Goal: Information Seeking & Learning: Learn about a topic

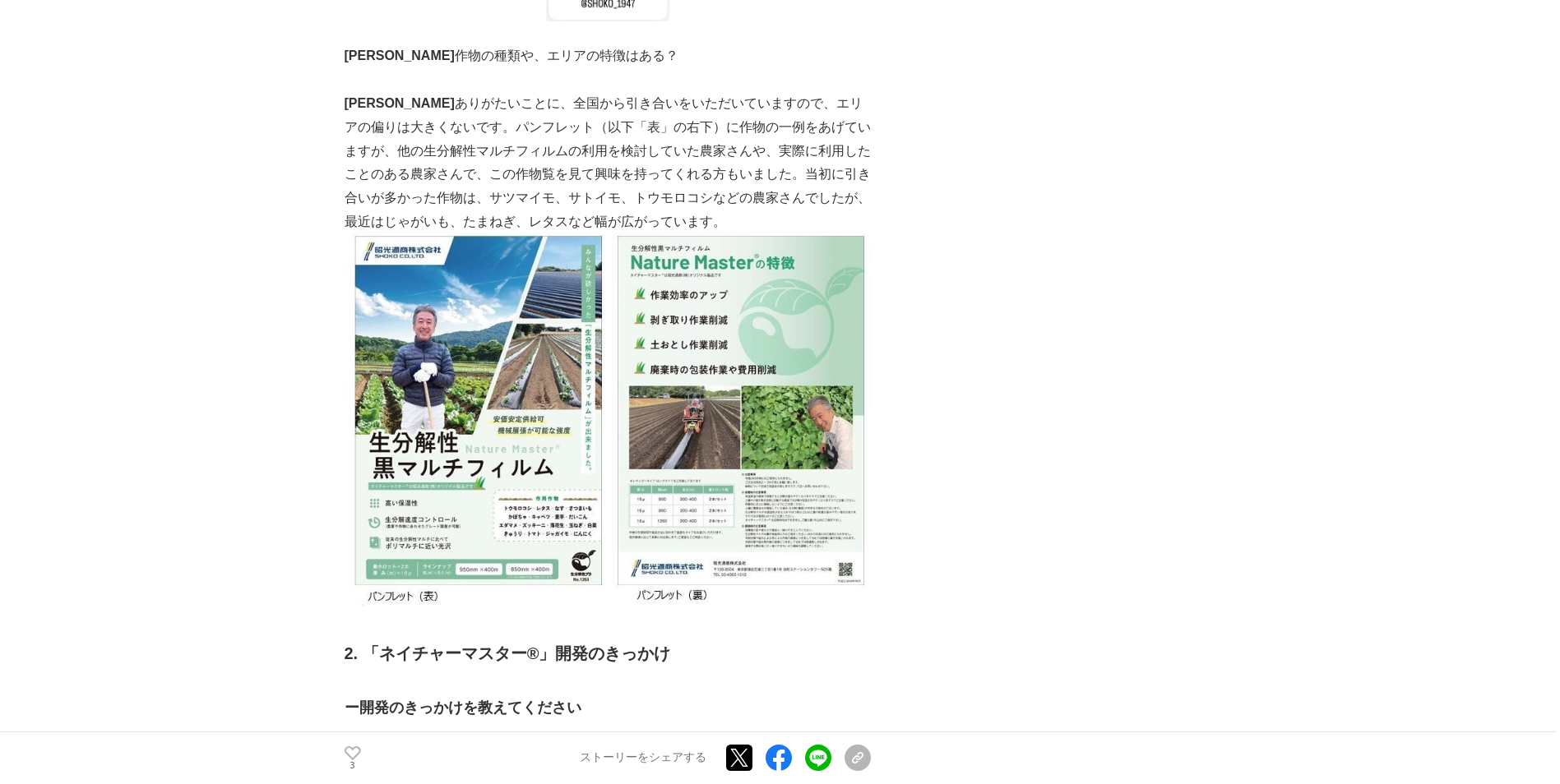
scroll to position [2548, 0]
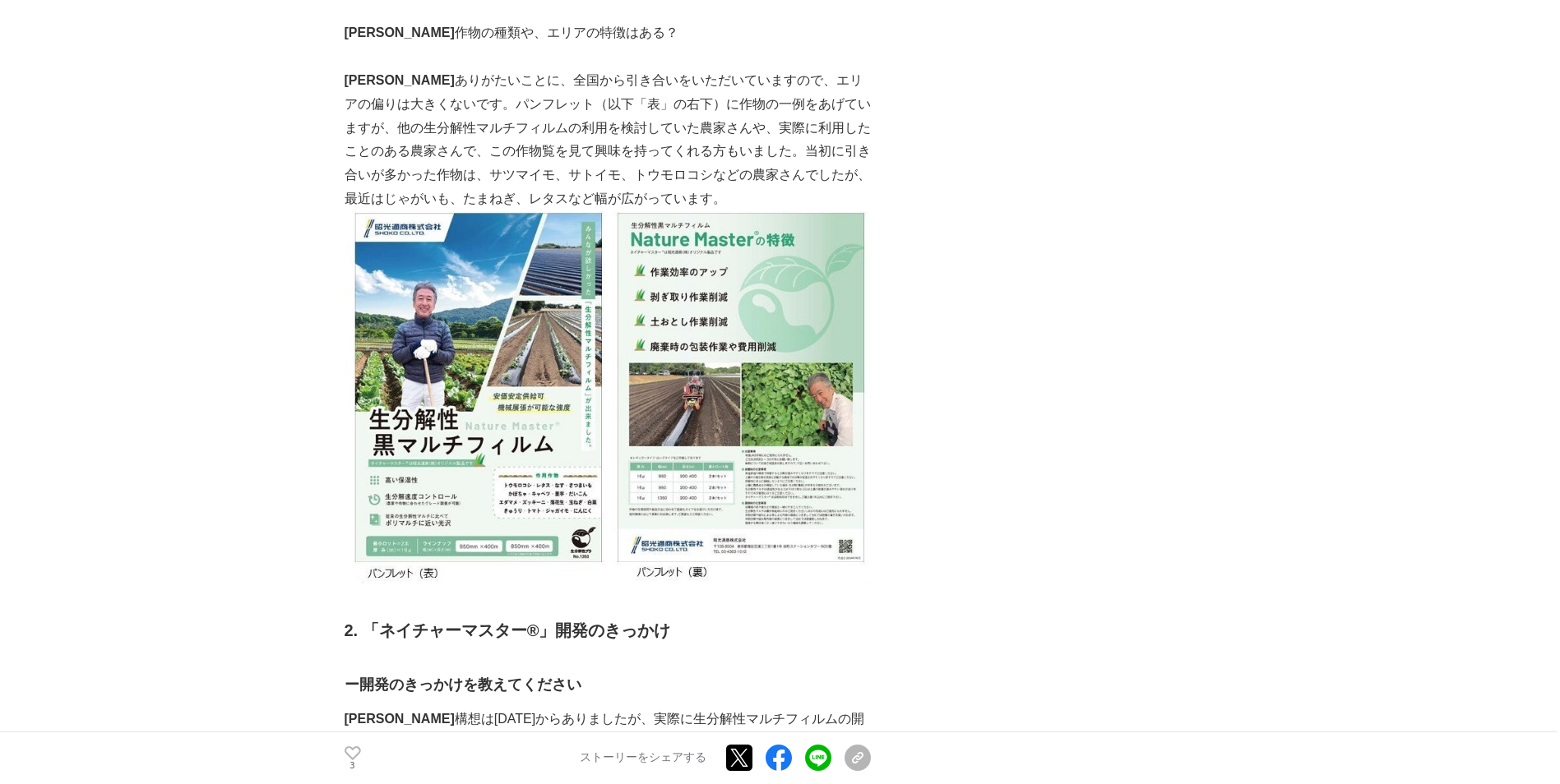
click at [470, 404] on img at bounding box center [608, 398] width 527 height 373
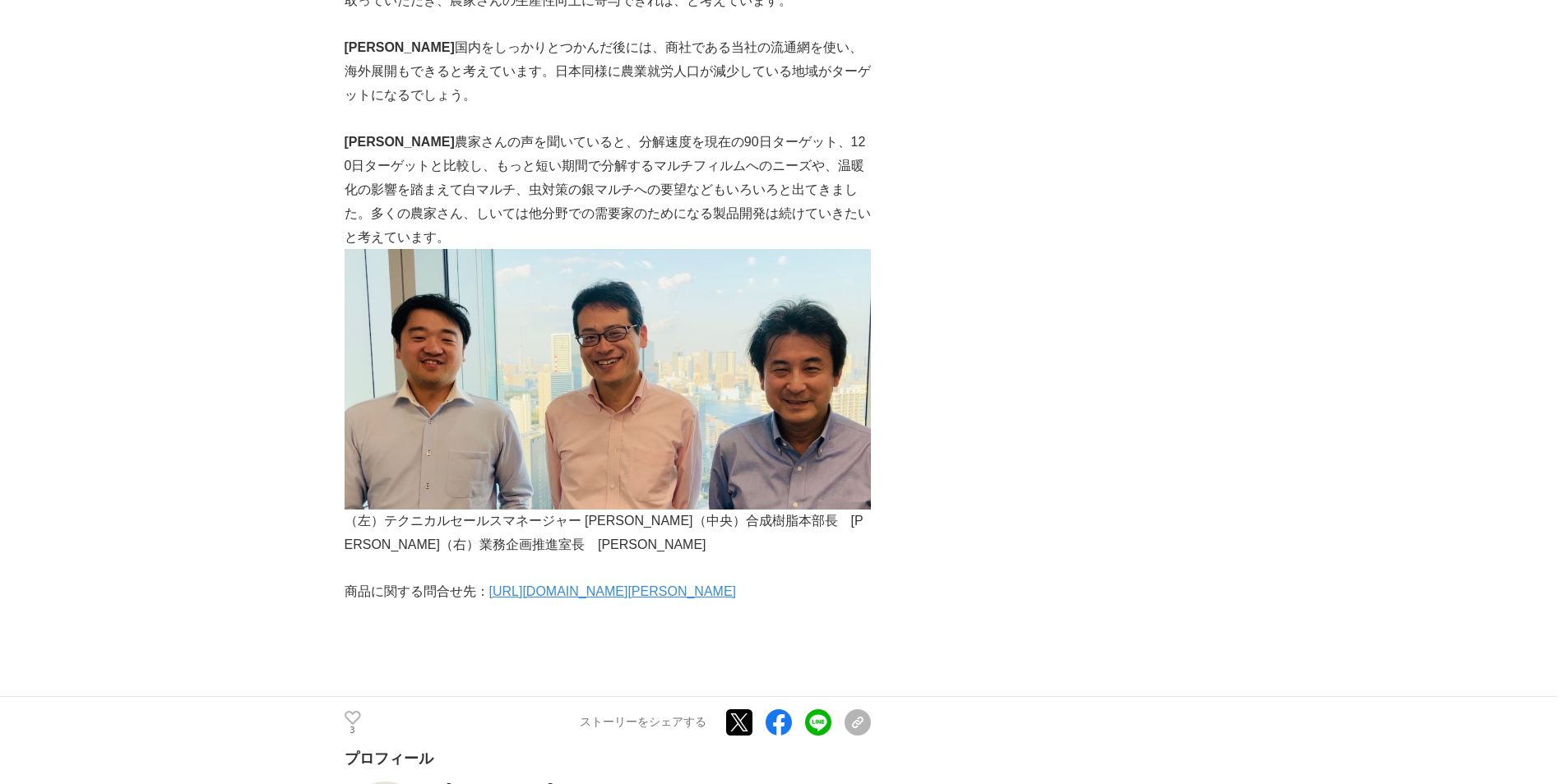
scroll to position [6658, 0]
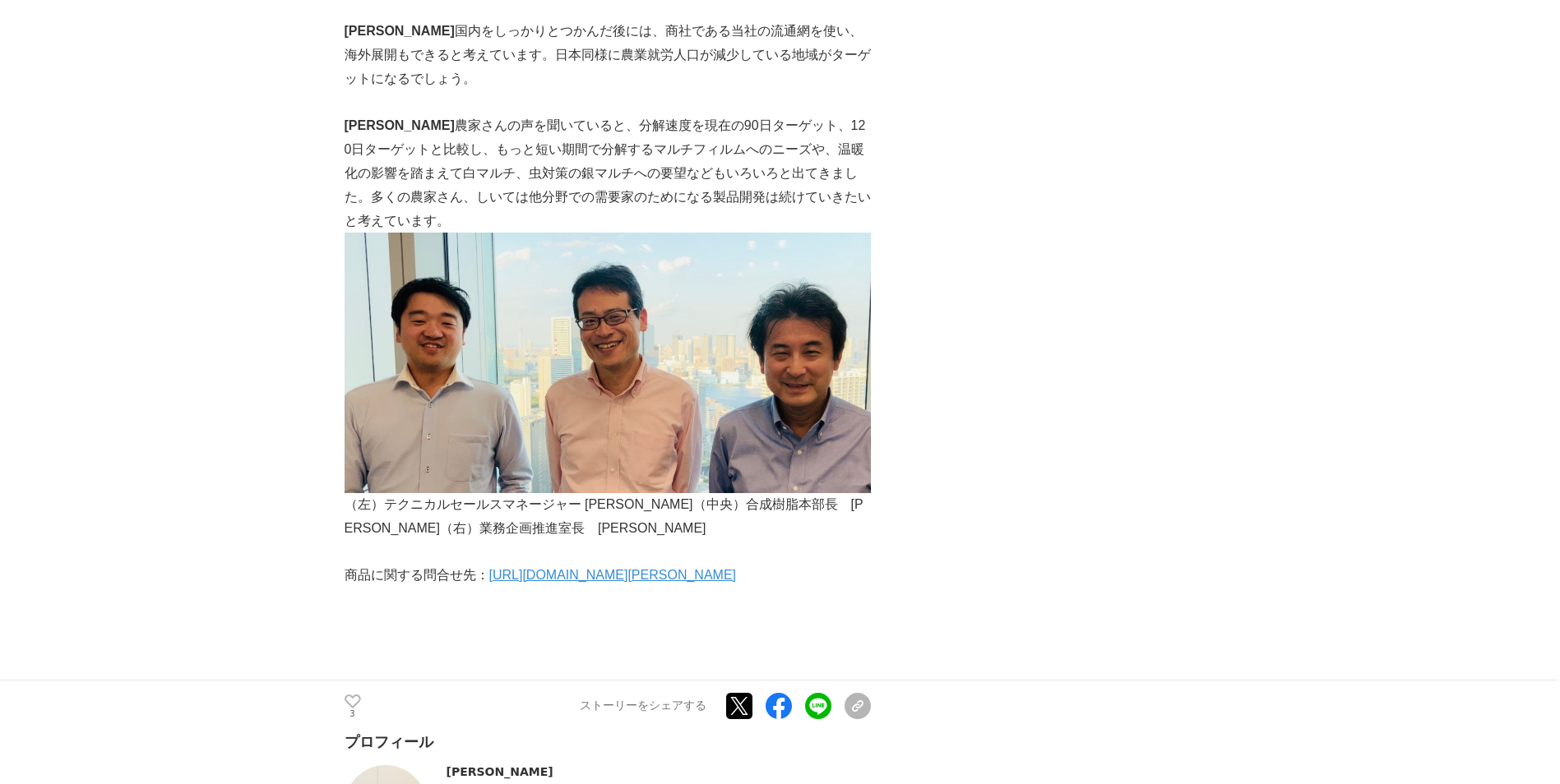
click at [672, 568] on link "[URL][DOMAIN_NAME][PERSON_NAME]" at bounding box center [613, 575] width 247 height 14
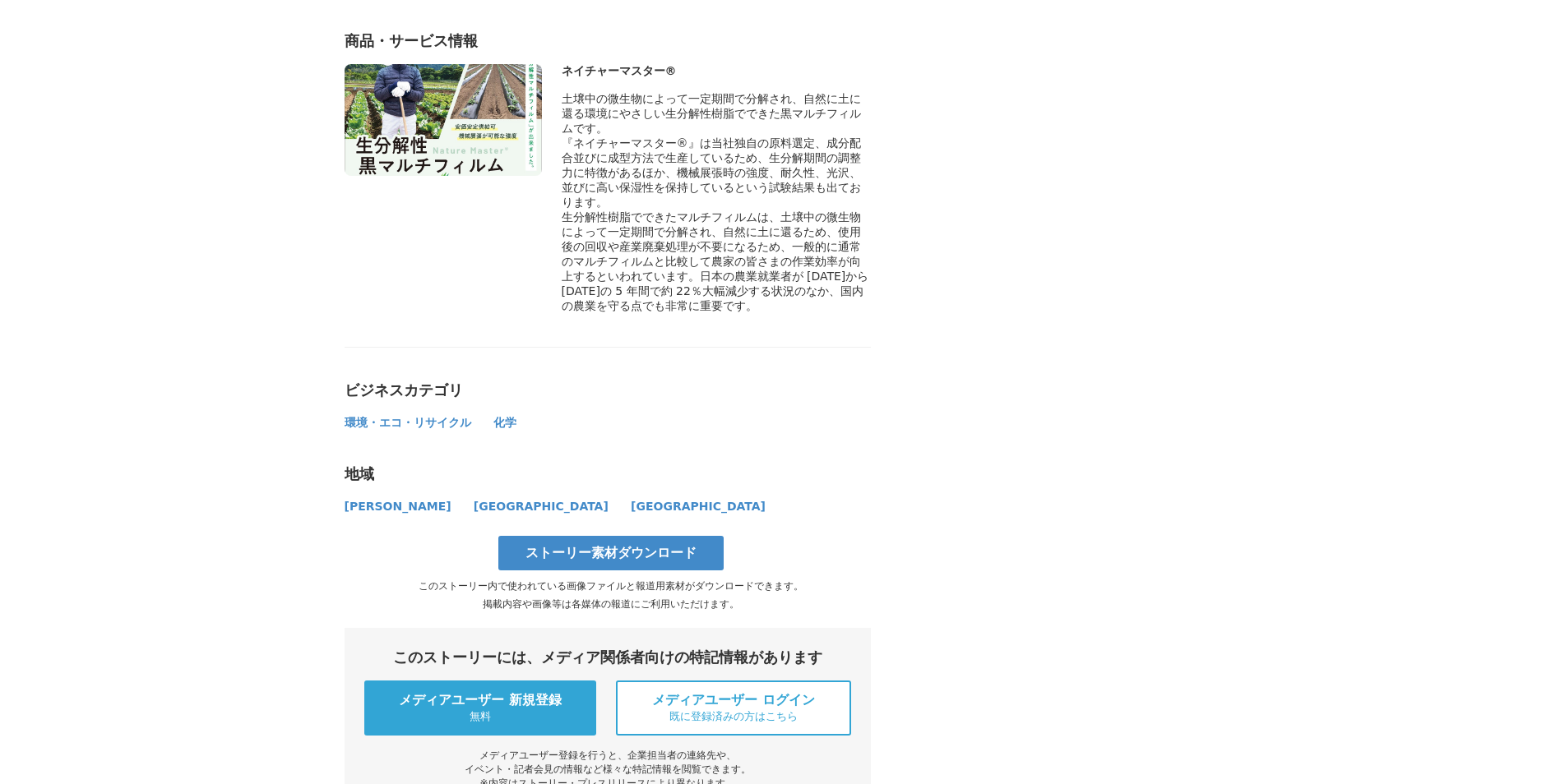
scroll to position [7644, 0]
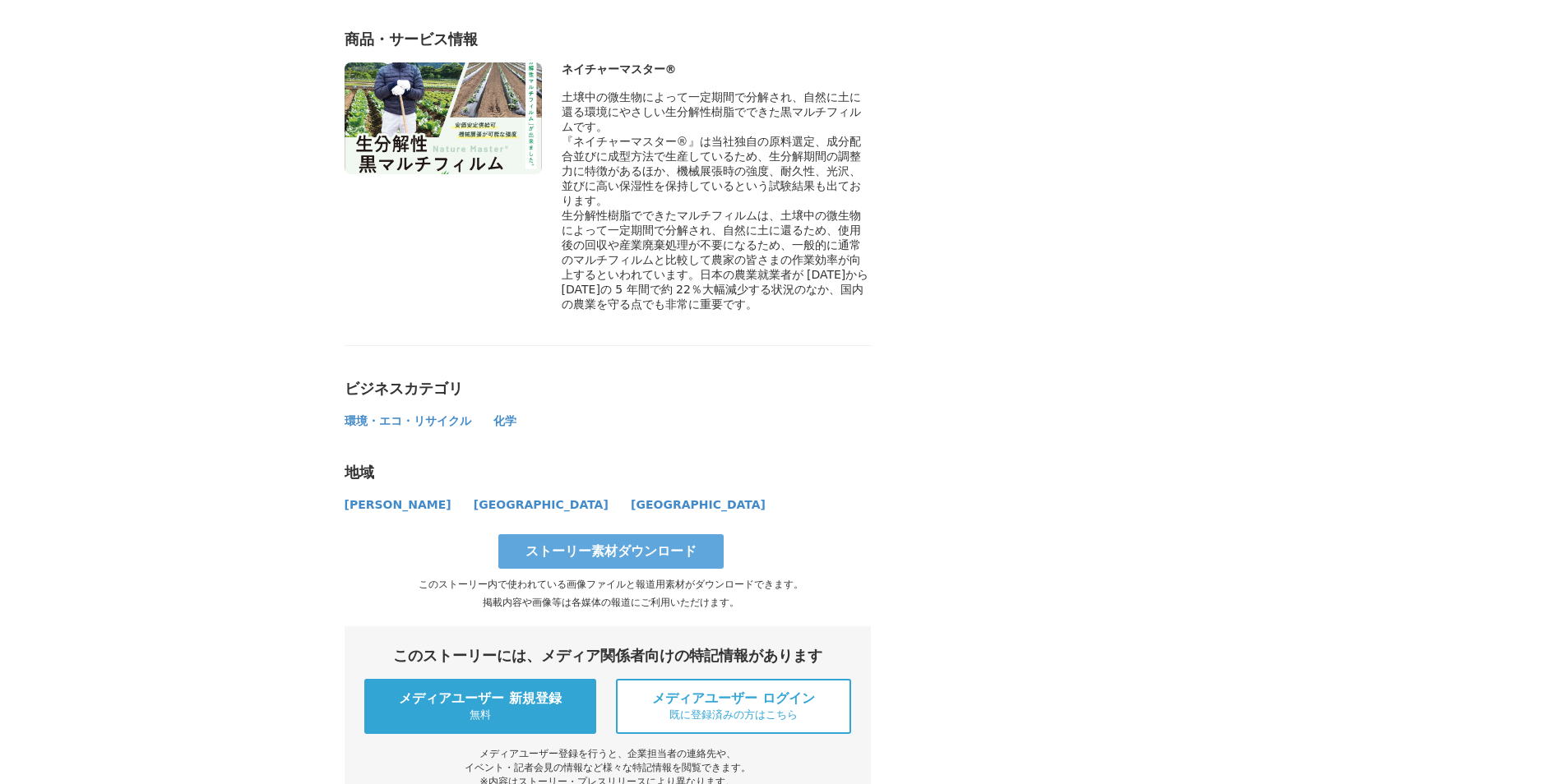
click at [614, 534] on link "ストーリー素材ダウンロード" at bounding box center [611, 551] width 225 height 34
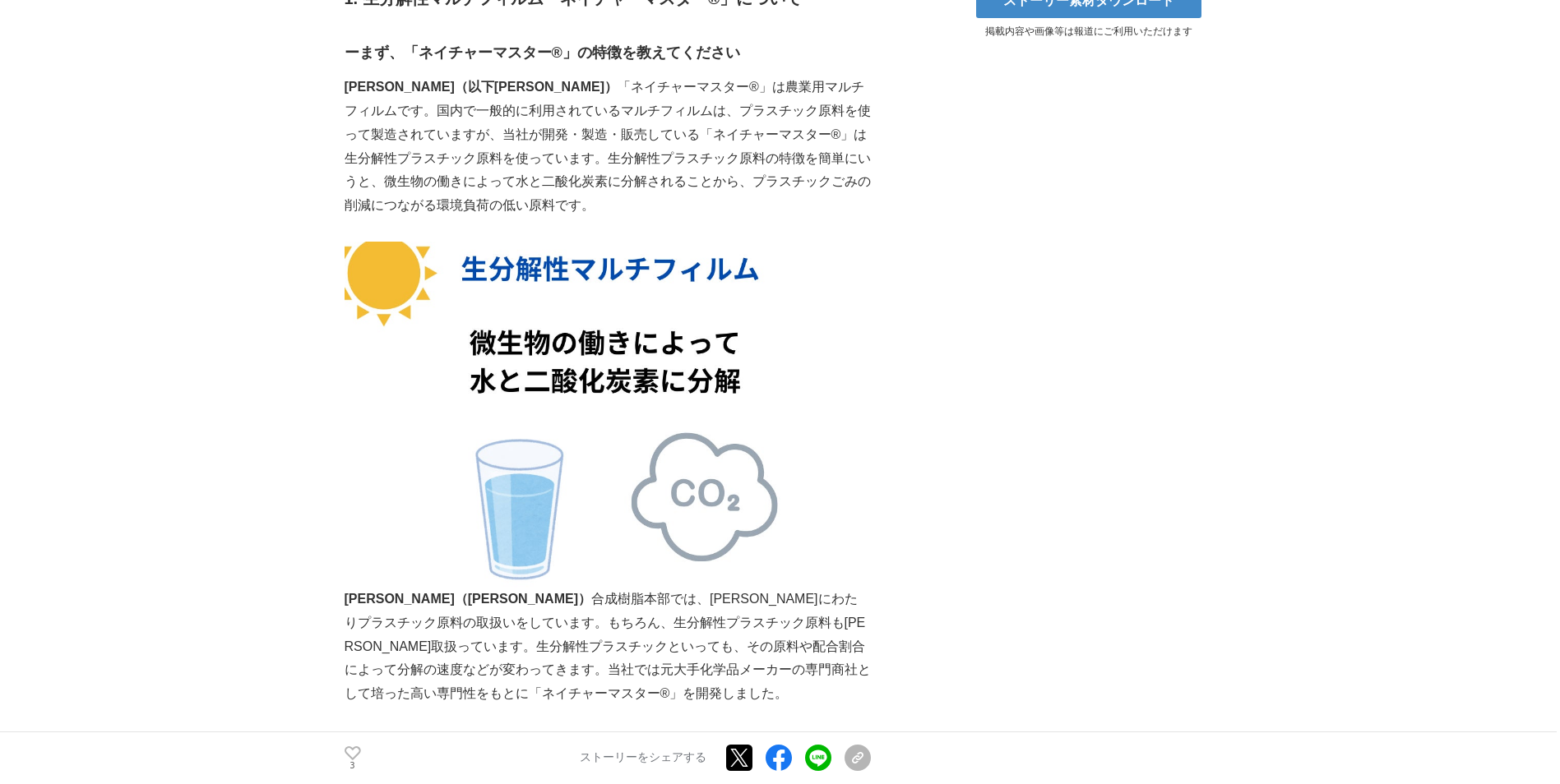
scroll to position [822, 0]
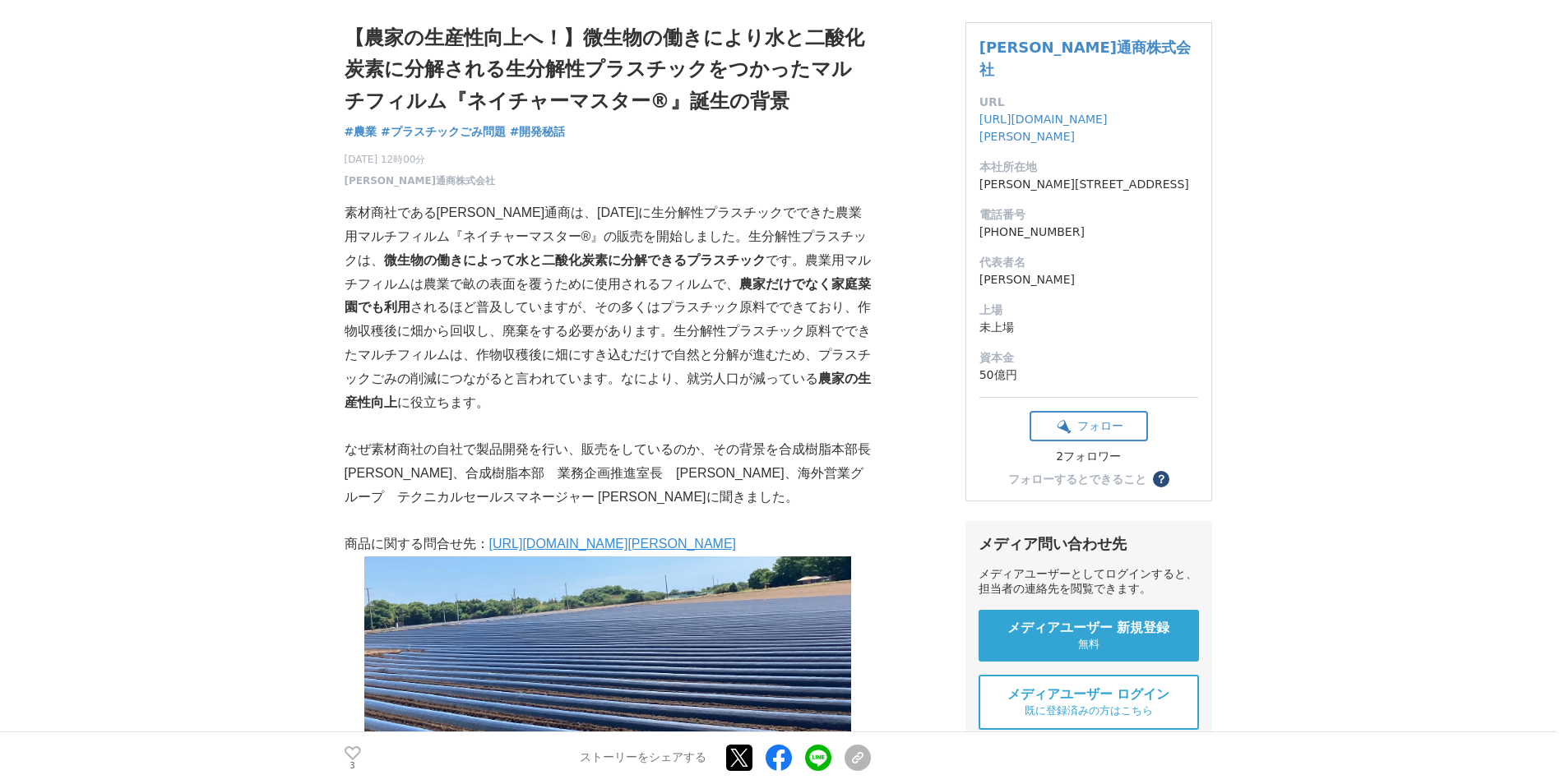
scroll to position [82, 0]
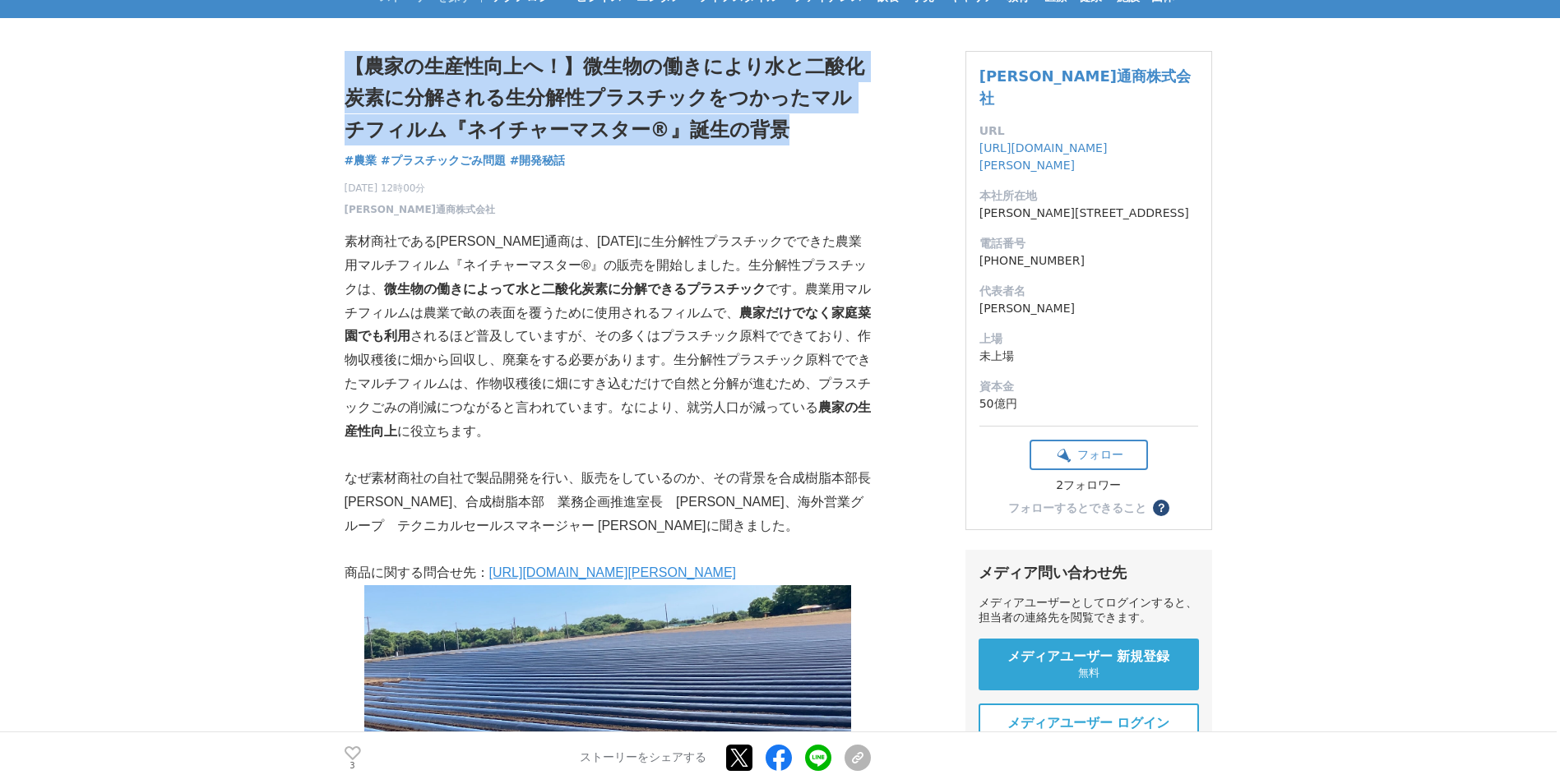
drag, startPoint x: 352, startPoint y: 61, endPoint x: 783, endPoint y: 124, distance: 435.6
click at [783, 124] on h1 "【農家の生産性向上へ！】微生物の働きにより水と二酸化炭素に分解される生分解性プラスチックをつかったマルチフィルム『ネイチャーマスター®』誕生の背景" at bounding box center [608, 98] width 527 height 95
copy h1 "【農家の生産性向上へ！】微生物の働きにより水と二酸化炭素に分解される生分解性プラスチックをつかったマルチフィルム『ネイチャーマスター®』誕生の背景"
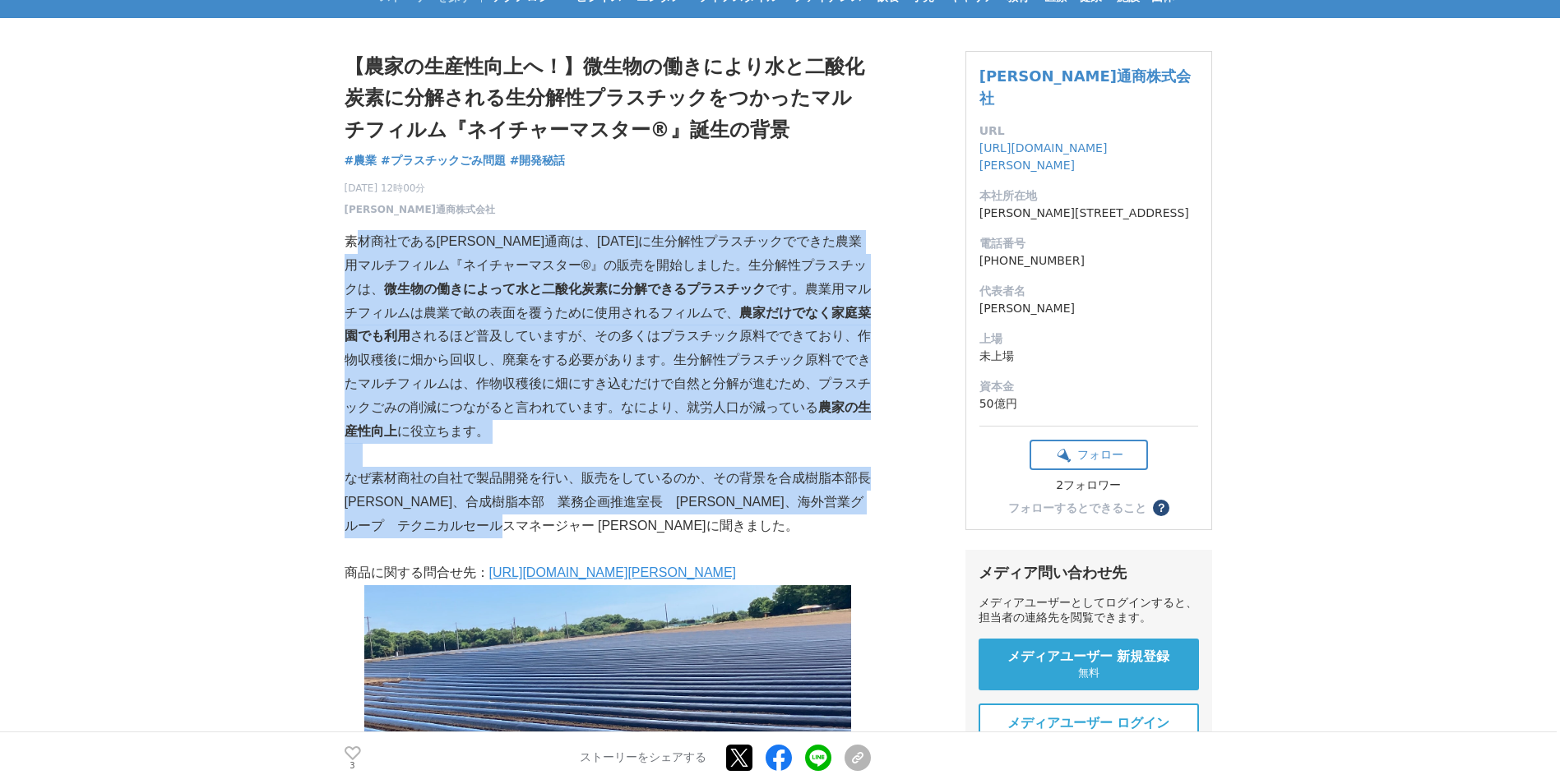
drag, startPoint x: 357, startPoint y: 238, endPoint x: 859, endPoint y: 529, distance: 580.2
copy div "素材商社である昭光通商は、2025年2月に生分解性プラスチックでできた農業用マルチフィルム『ネイチャーマスター®』の販売を開始しました。生分解性プラスチックは…"
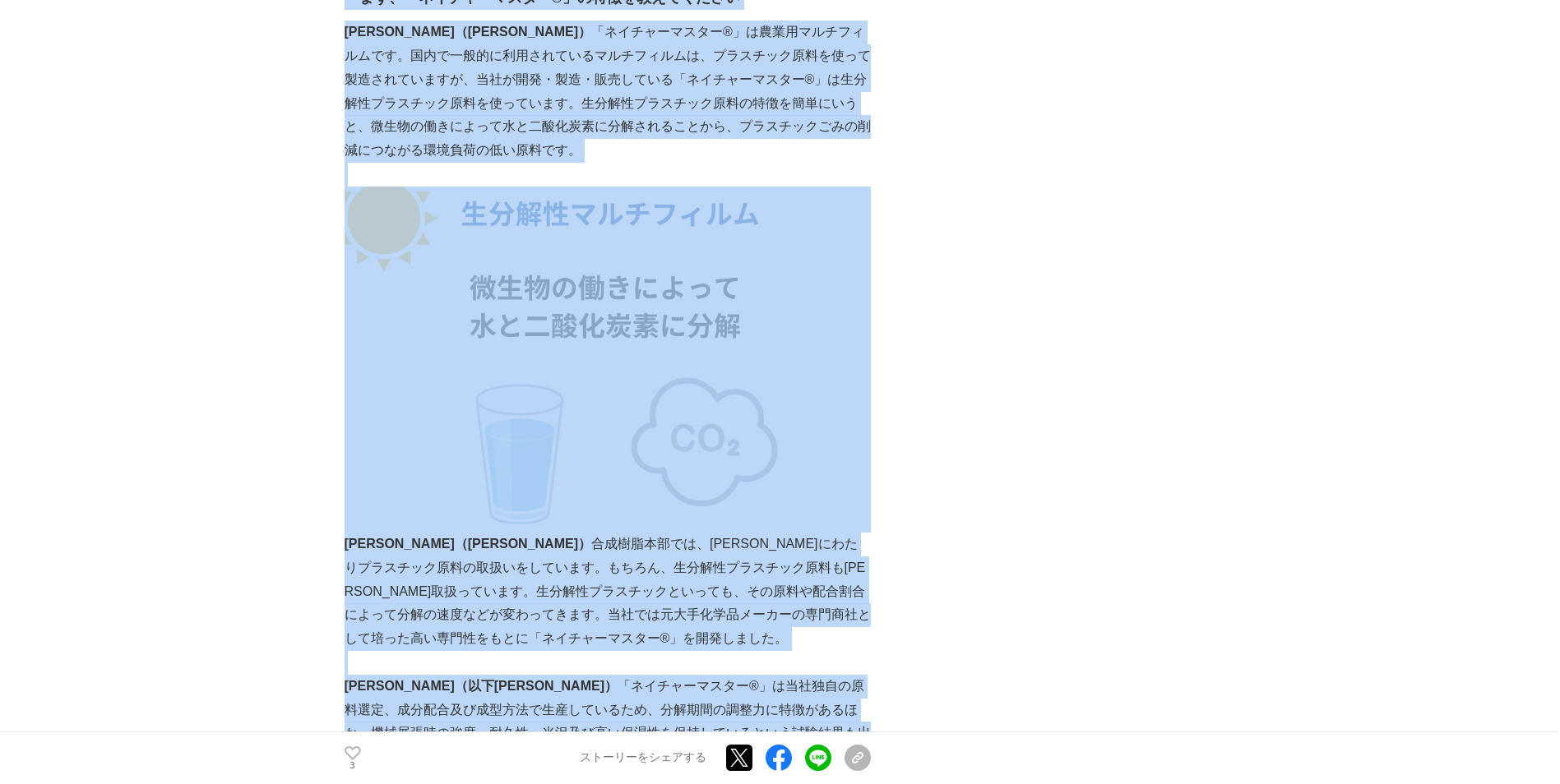
scroll to position [1137, 0]
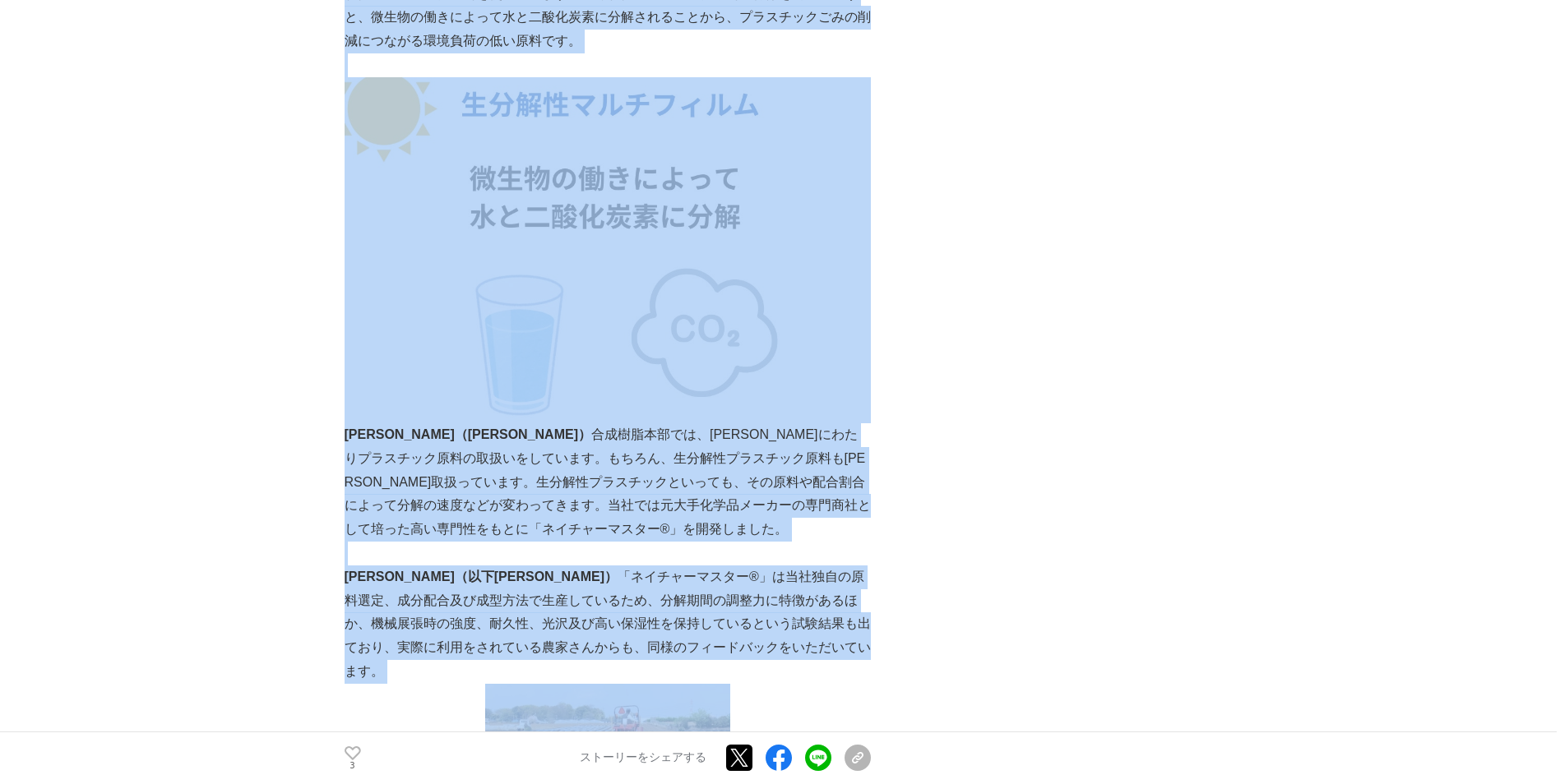
drag, startPoint x: 346, startPoint y: 391, endPoint x: 785, endPoint y: 642, distance: 505.7
copy div "1. 生分解性マルチフィルム「ネイチャーマスター®」について ーまず、「ネイチャーマスター®」の特徴を教えてください 川合秀幸（以下川合） 　「ネイチャーマス…"
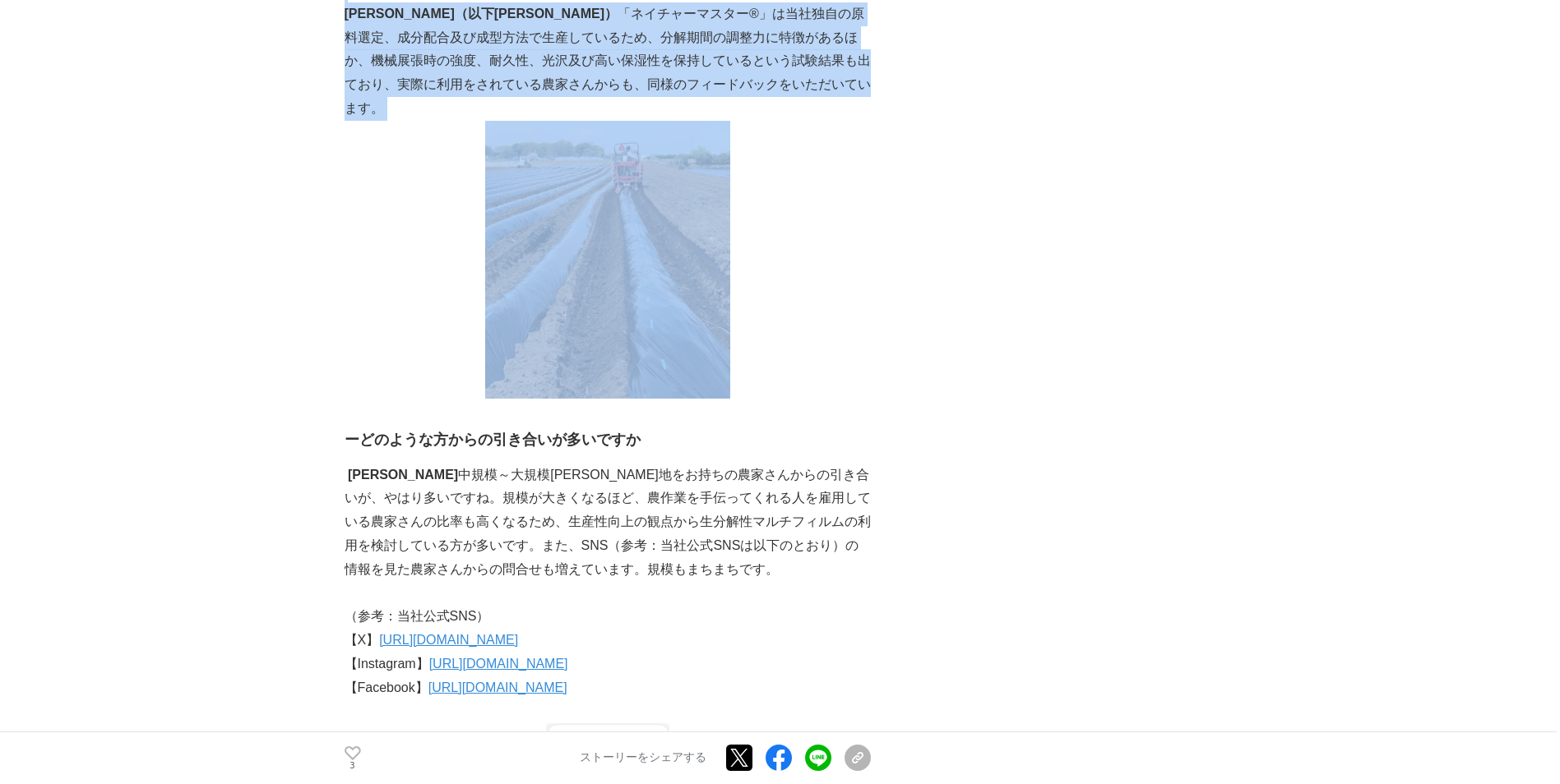
scroll to position [1795, 0]
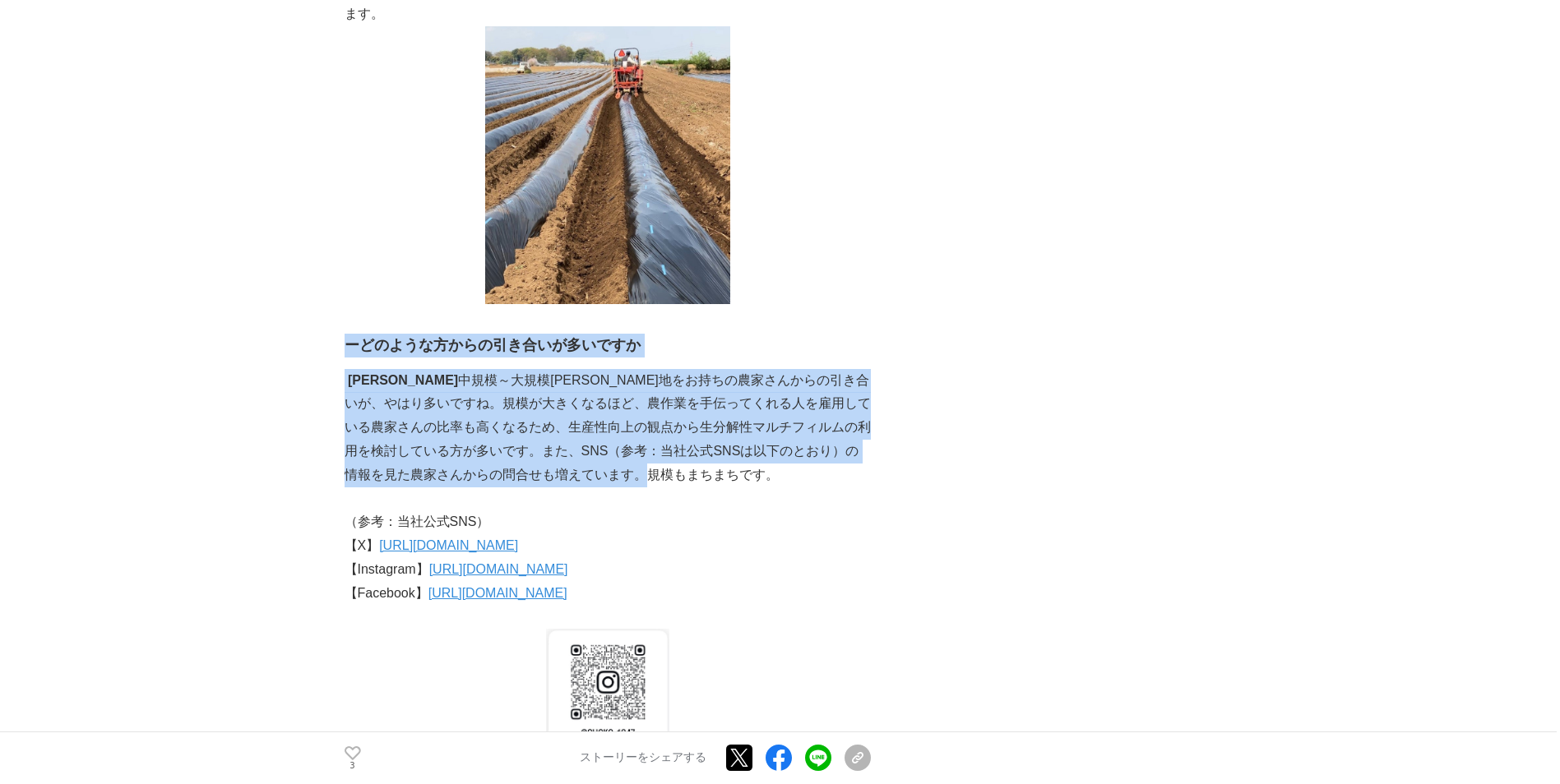
drag, startPoint x: 344, startPoint y: 320, endPoint x: 853, endPoint y: 453, distance: 526.1
copy div "ーどのような方からの引き合いが多いですか 福原 　中規模～大規模耕作地をお持ちの農家さんからの引き合いが、やはり多いですね。規模が大きくなるほど、農作業を手伝…"
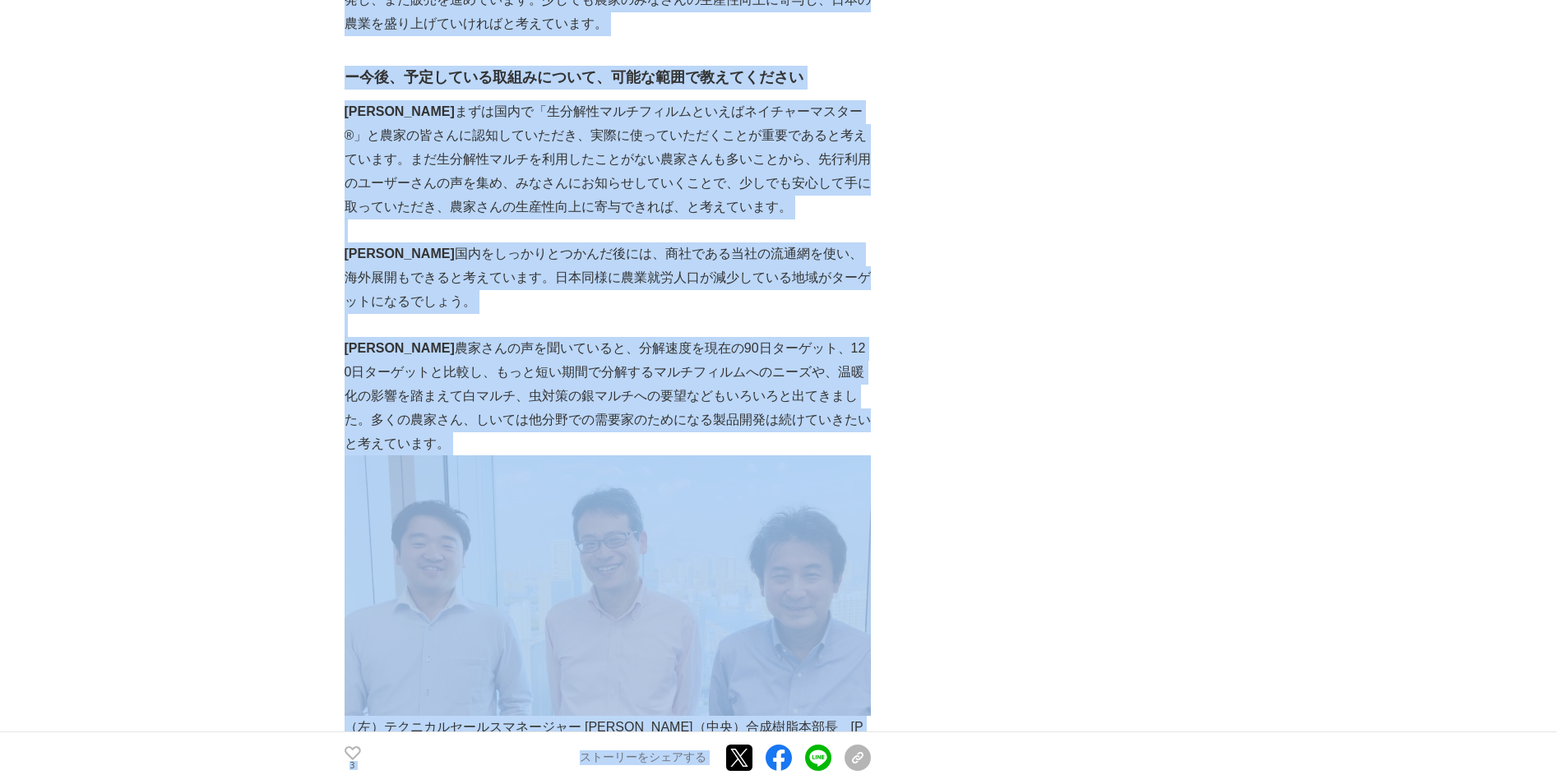
scroll to position [6670, 0]
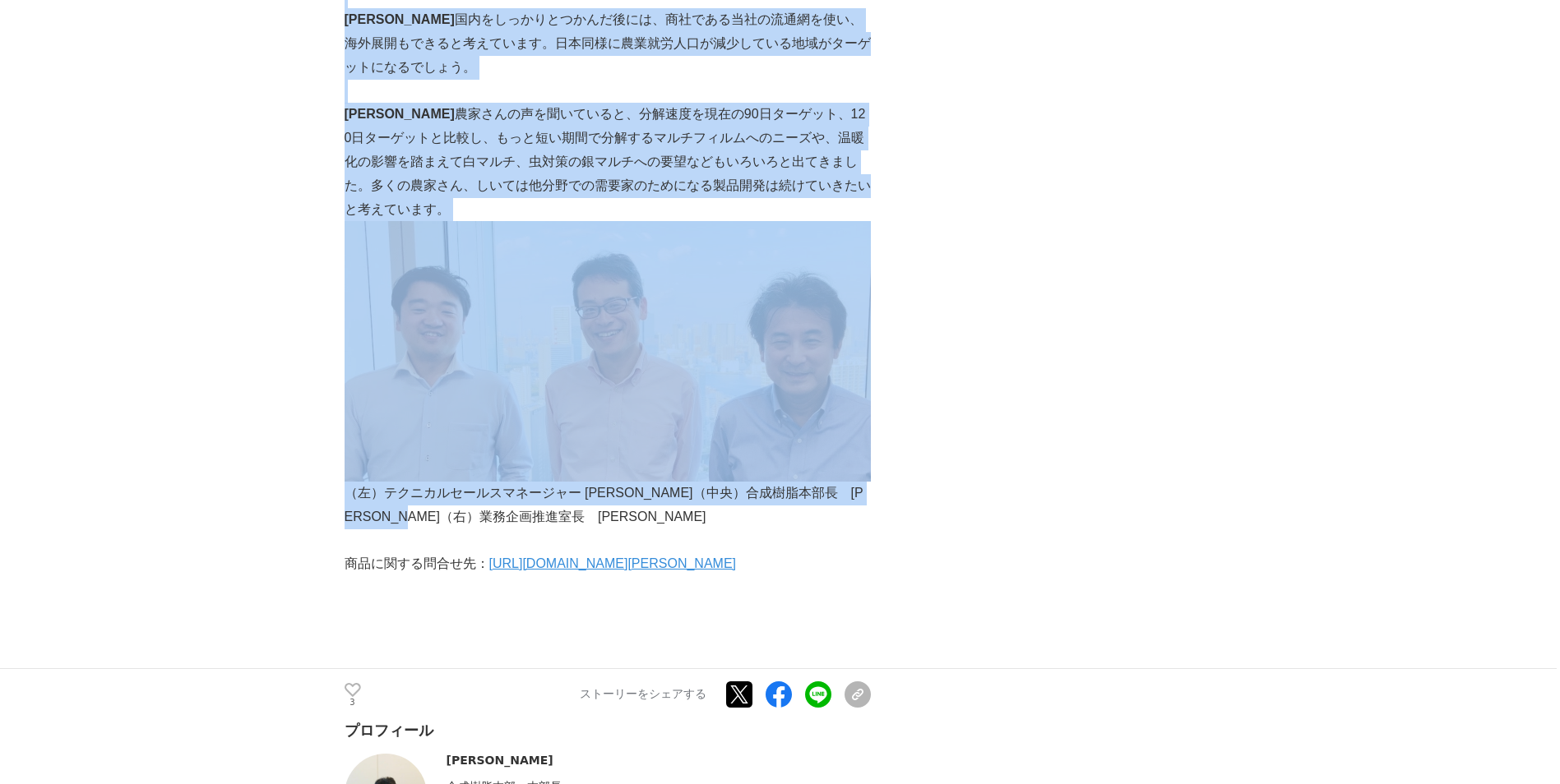
drag, startPoint x: 344, startPoint y: 346, endPoint x: 823, endPoint y: 416, distance: 484.1
copy div "川合　 作物の種類や、エリアの特徴はある？ 福原 　ありがたいことに、全国から引き合いをいただいていますので、エリアの偏りは大きくないです。パンフレット（以下…"
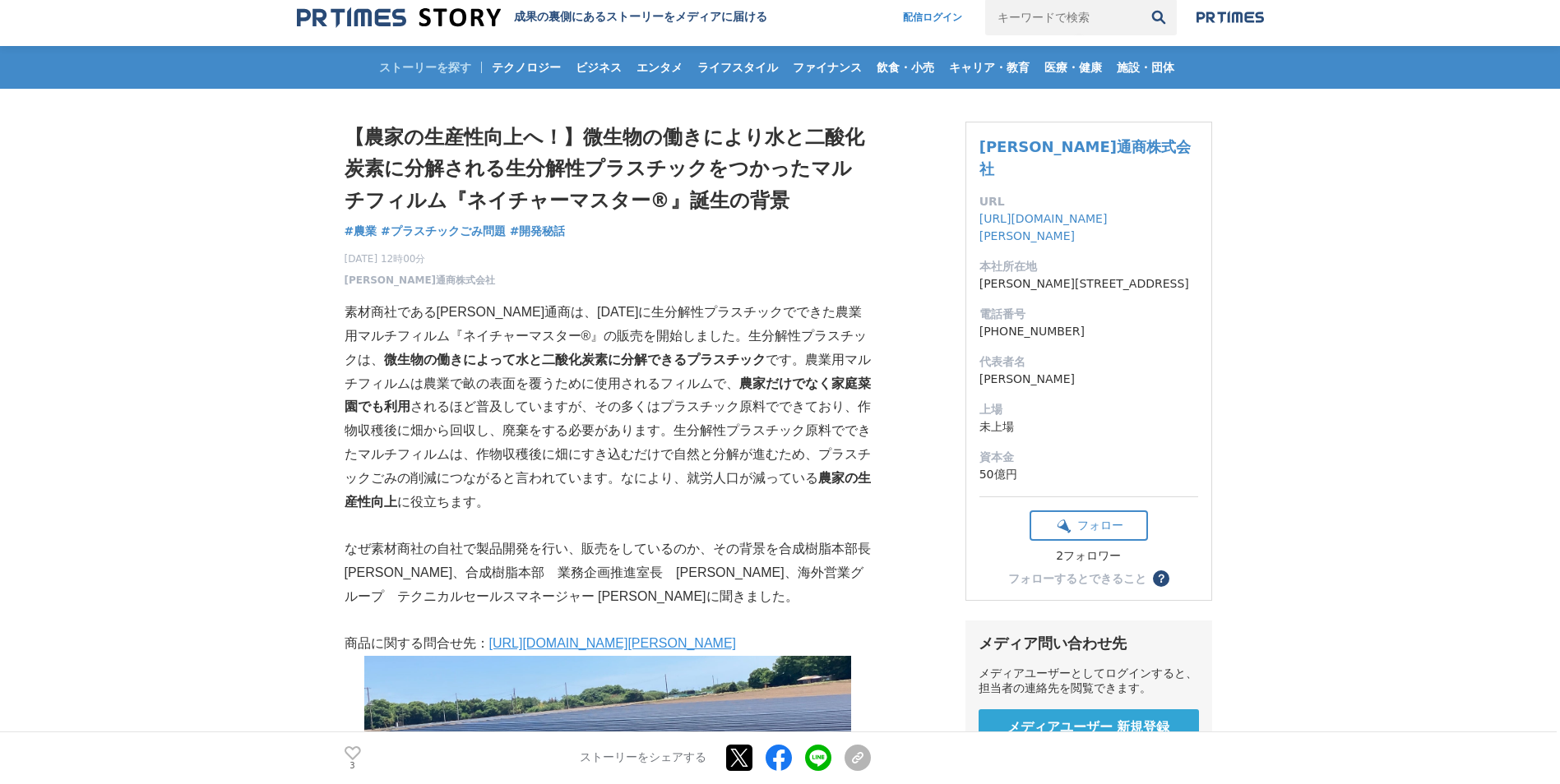
scroll to position [0, 0]
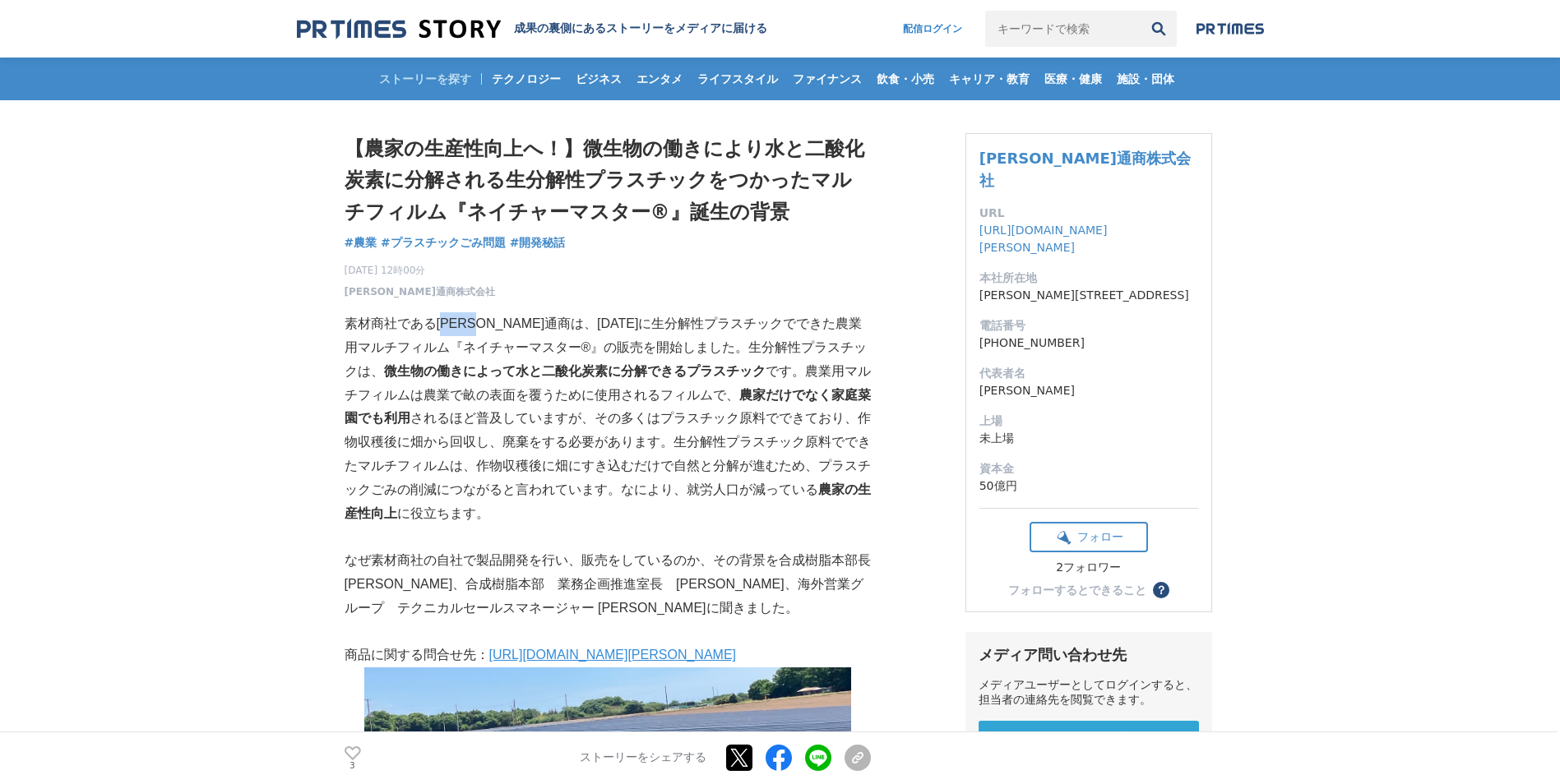
drag, startPoint x: 449, startPoint y: 327, endPoint x: 504, endPoint y: 326, distance: 55.0
click at [504, 326] on p "素材商社である昭光通商は、2025年2月に生分解性プラスチックでできた農業用マルチフィルム『ネイチャーマスター®』の販売を開始しました。生分解性プラスチックは…" at bounding box center [608, 419] width 527 height 213
drag, startPoint x: 504, startPoint y: 326, endPoint x: 490, endPoint y: 326, distance: 14.0
copy p "昭光通商"
